Goal: Find specific page/section: Find specific page/section

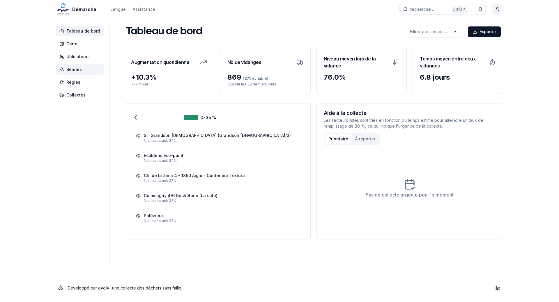
click at [79, 70] on span "Bennes" at bounding box center [73, 70] width 15 height 6
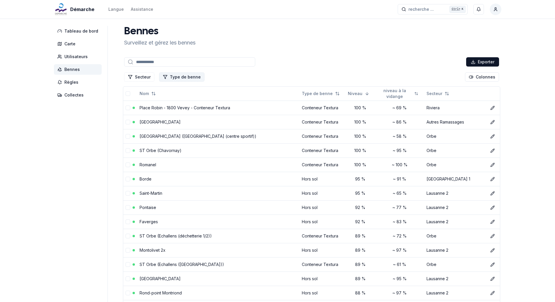
click at [178, 78] on button "Type de benne" at bounding box center [181, 76] width 45 height 9
click at [163, 111] on div "Suggestions" at bounding box center [162, 111] width 5 height 5
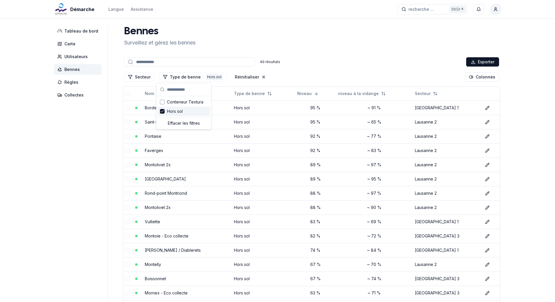
click at [73, 70] on span "Bennes" at bounding box center [71, 70] width 15 height 6
click at [78, 55] on span "Utilisateurs" at bounding box center [75, 57] width 23 height 6
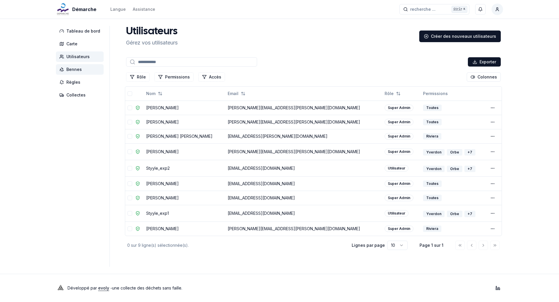
click at [73, 70] on span "Bennes" at bounding box center [73, 70] width 15 height 6
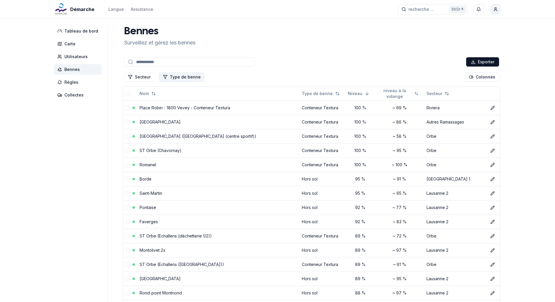
click at [180, 77] on button "Type de benne" at bounding box center [181, 76] width 45 height 9
click at [142, 77] on button "Secteur" at bounding box center [139, 76] width 30 height 9
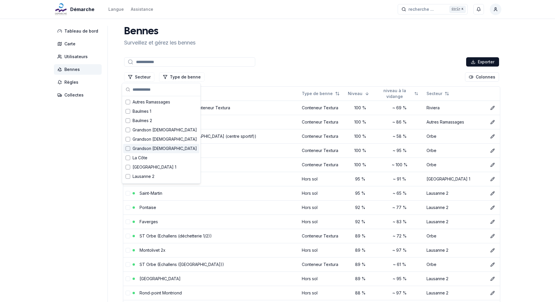
scroll to position [29, 0]
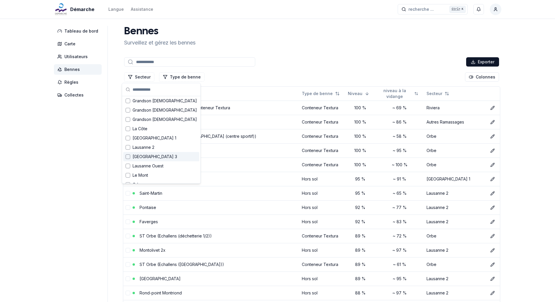
click at [128, 157] on div "Suggestions" at bounding box center [127, 157] width 5 height 5
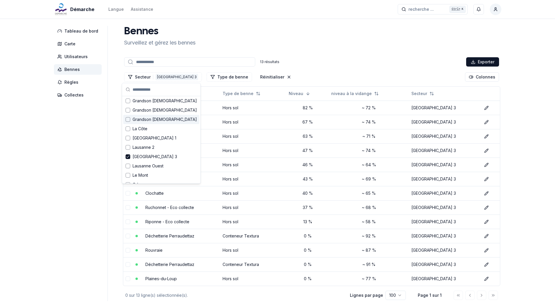
click at [270, 38] on div "[PERSON_NAME] et [PERSON_NAME] [PERSON_NAME]" at bounding box center [311, 36] width 379 height 21
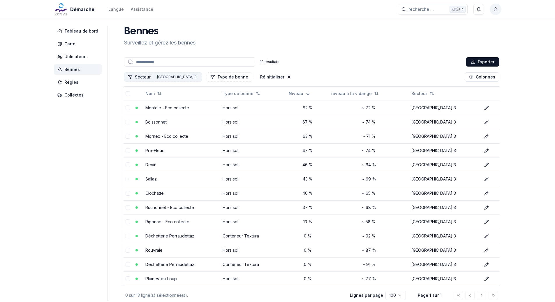
click at [158, 77] on div "[GEOGRAPHIC_DATA] 3" at bounding box center [176, 77] width 43 height 6
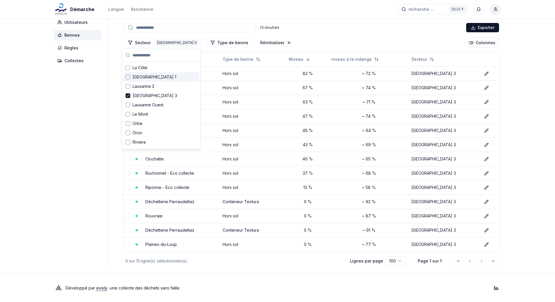
scroll to position [58, 0]
click at [129, 94] on icon "Suggestions" at bounding box center [128, 93] width 4 height 5
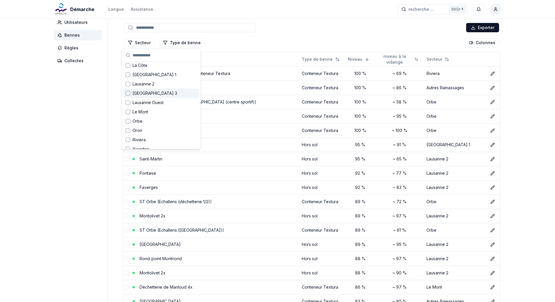
click at [259, 38] on div "Secteur Type [PERSON_NAME] Colonnes" at bounding box center [311, 43] width 377 height 12
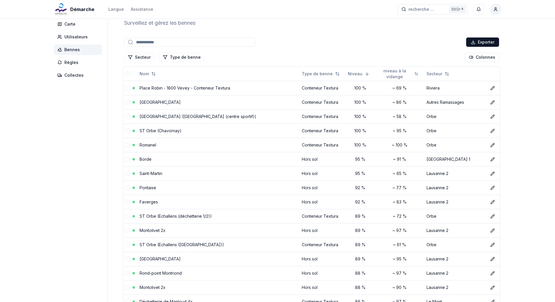
scroll to position [0, 0]
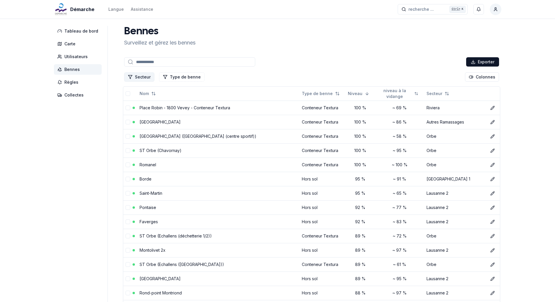
click at [130, 79] on button "Secteur" at bounding box center [139, 76] width 30 height 9
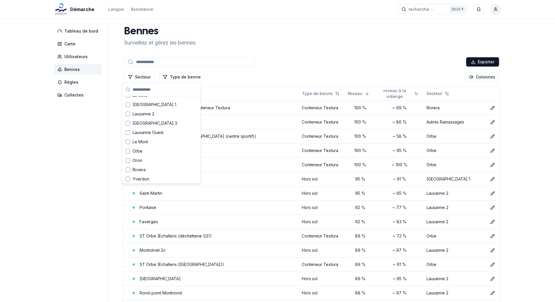
scroll to position [64, 0]
click at [126, 141] on div "Suggestions" at bounding box center [127, 140] width 5 height 5
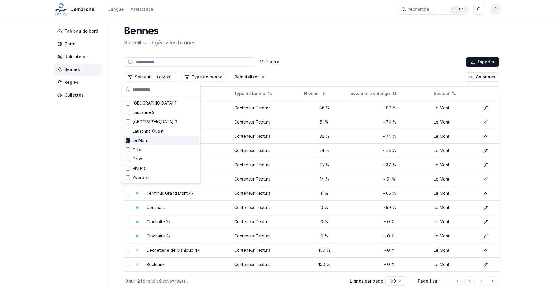
click at [128, 139] on icon "Suggestions" at bounding box center [128, 140] width 4 height 5
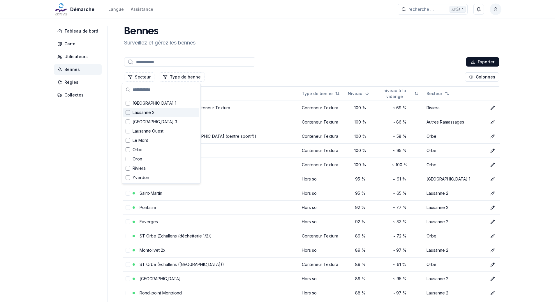
click at [254, 36] on div "[PERSON_NAME] et [PERSON_NAME] [PERSON_NAME]" at bounding box center [311, 36] width 379 height 21
